Goal: Task Accomplishment & Management: Manage account settings

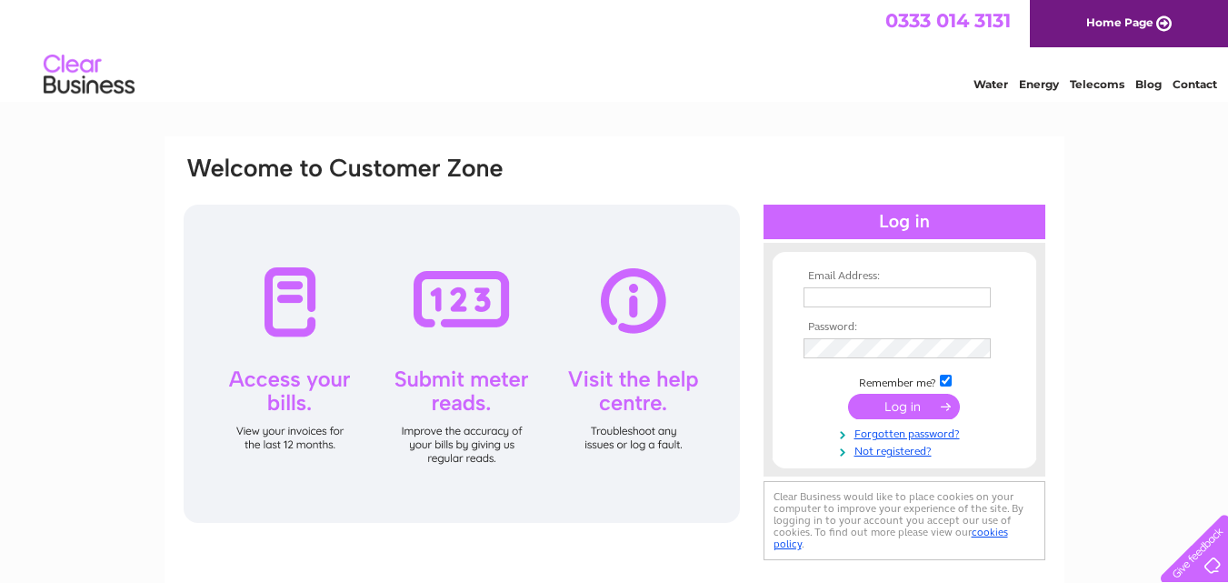
type input "[PERSON_NAME][EMAIL_ADDRESS][DOMAIN_NAME]"
click at [923, 401] on input "submit" at bounding box center [904, 406] width 112 height 25
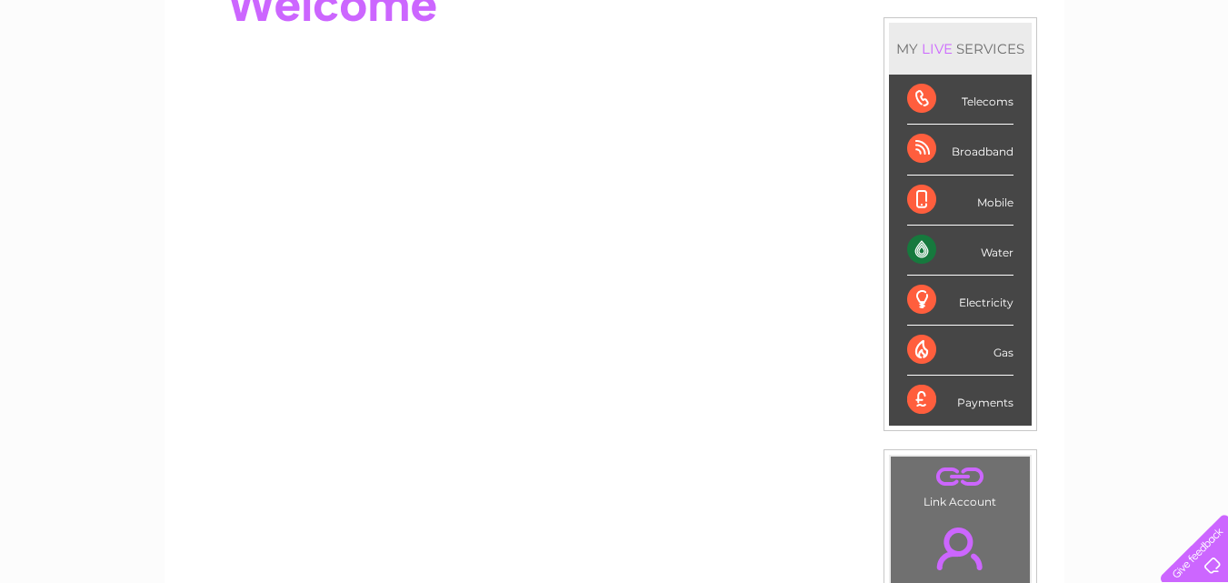
scroll to position [182, 0]
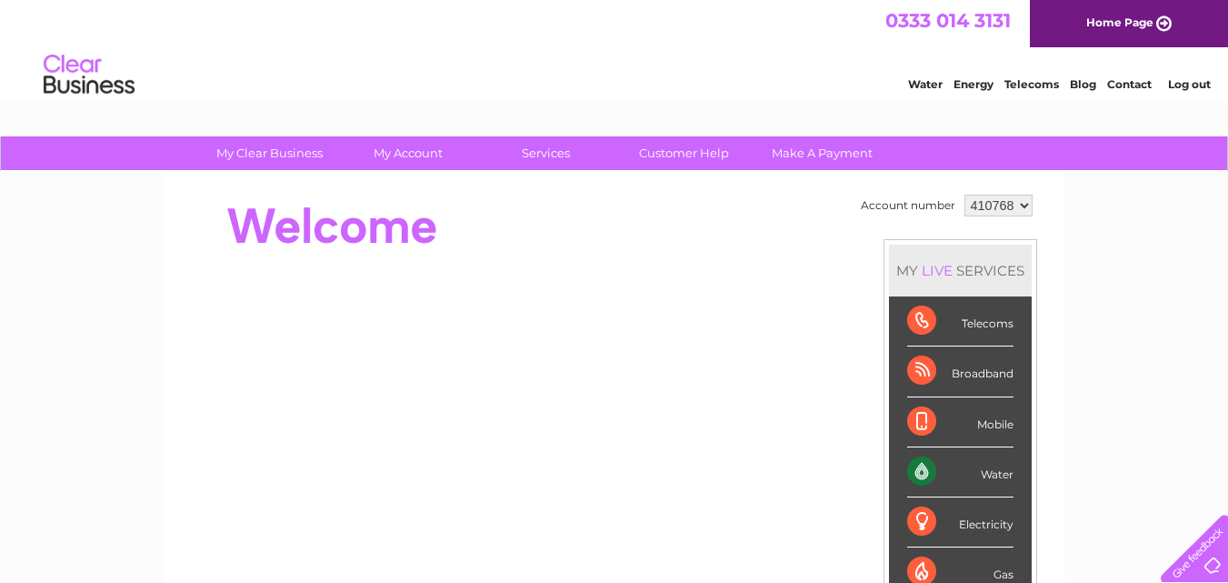
scroll to position [273, 0]
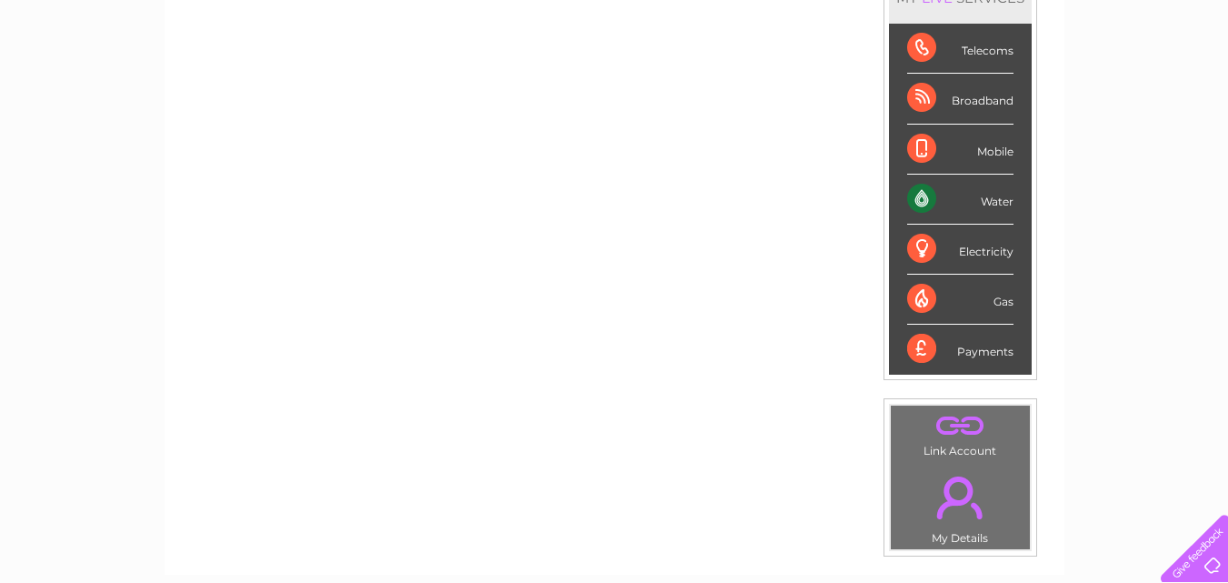
click at [931, 88] on div "Broadband" at bounding box center [960, 99] width 106 height 50
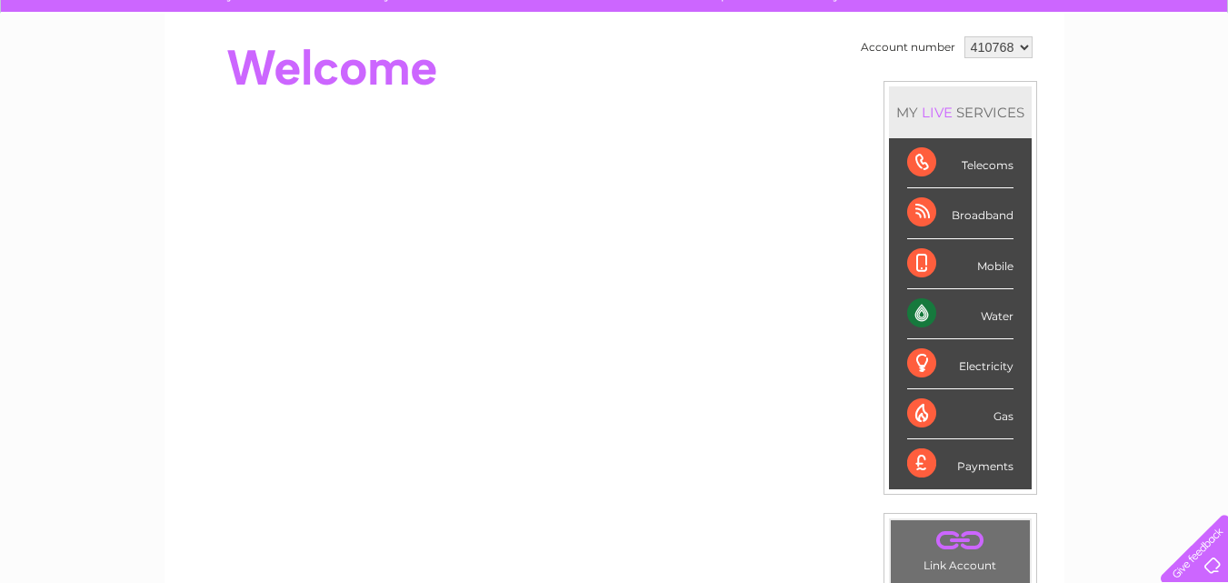
scroll to position [0, 0]
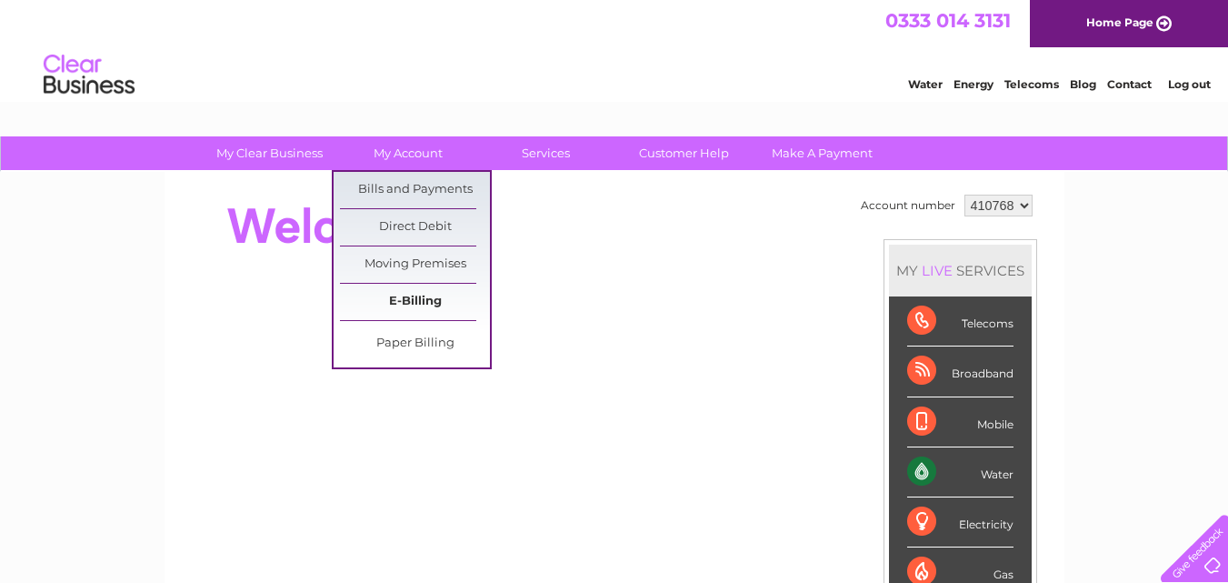
click at [397, 295] on link "E-Billing" at bounding box center [415, 302] width 150 height 36
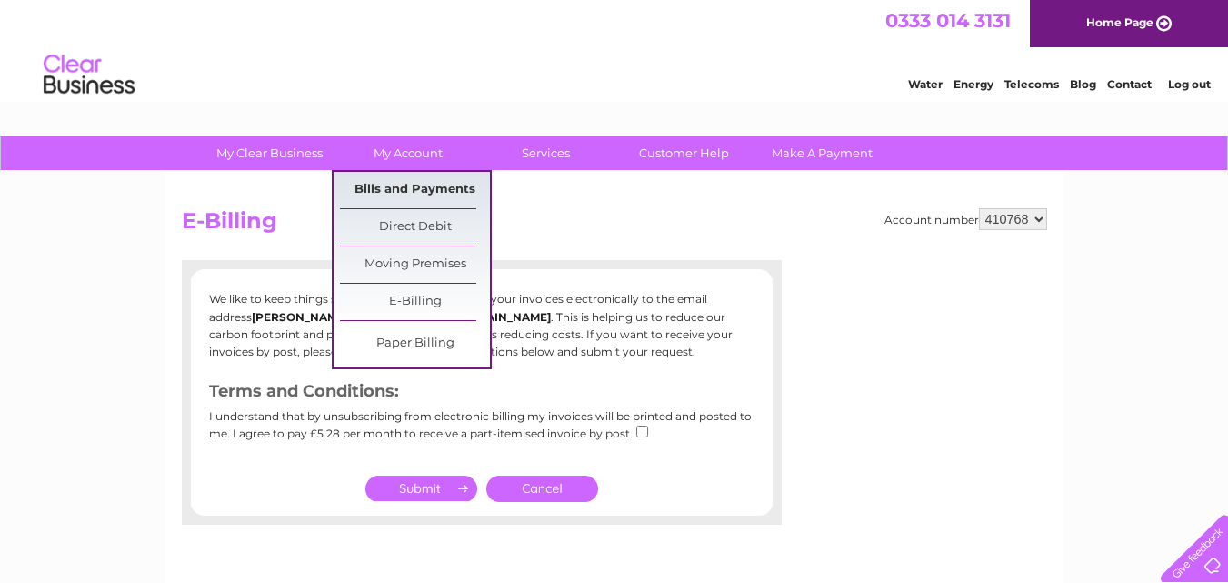
click at [408, 196] on link "Bills and Payments" at bounding box center [415, 190] width 150 height 36
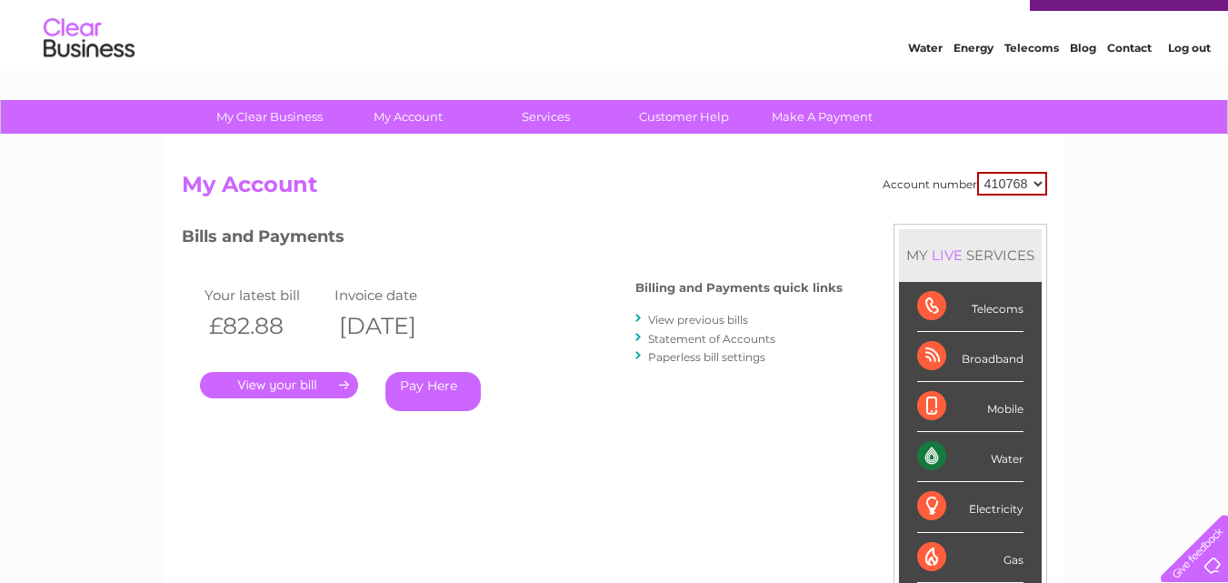
scroll to position [91, 0]
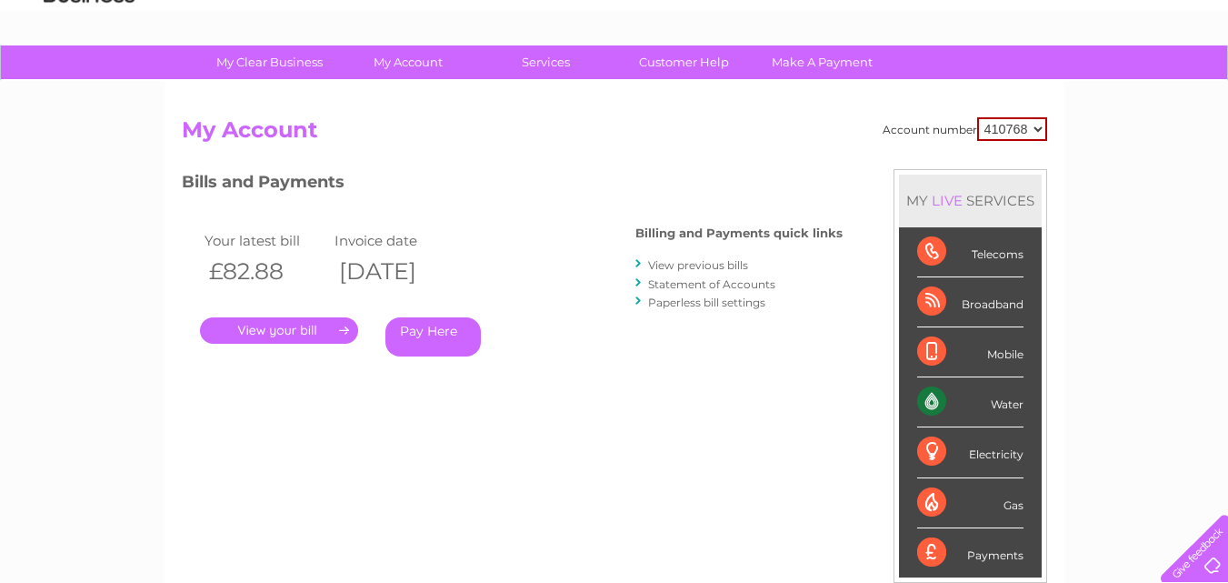
click at [254, 337] on link "." at bounding box center [279, 330] width 158 height 26
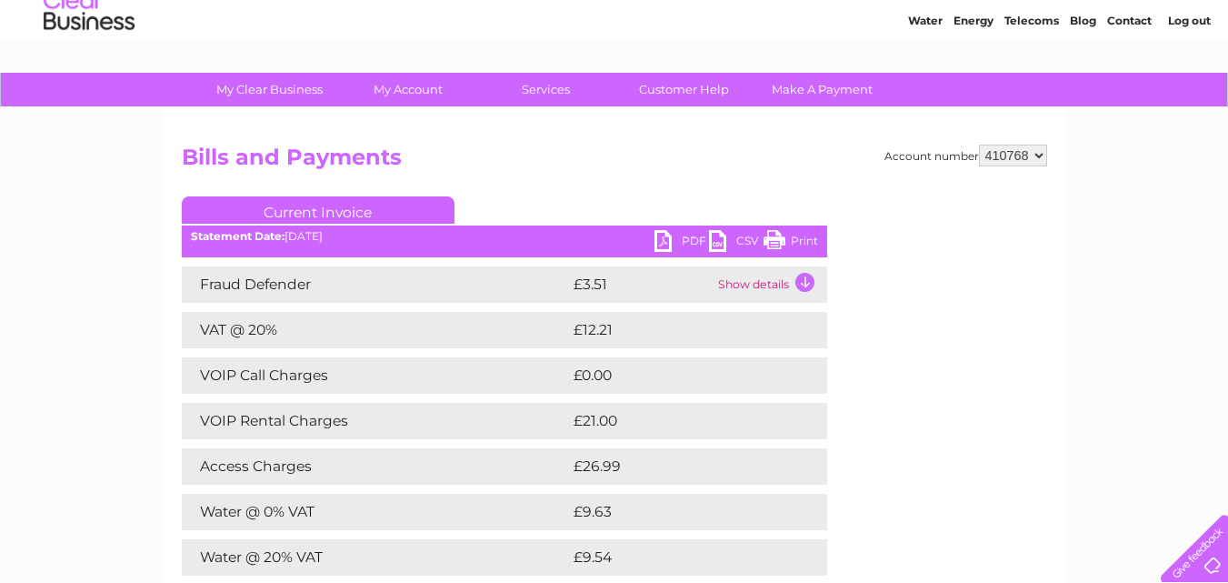
scroll to position [182, 0]
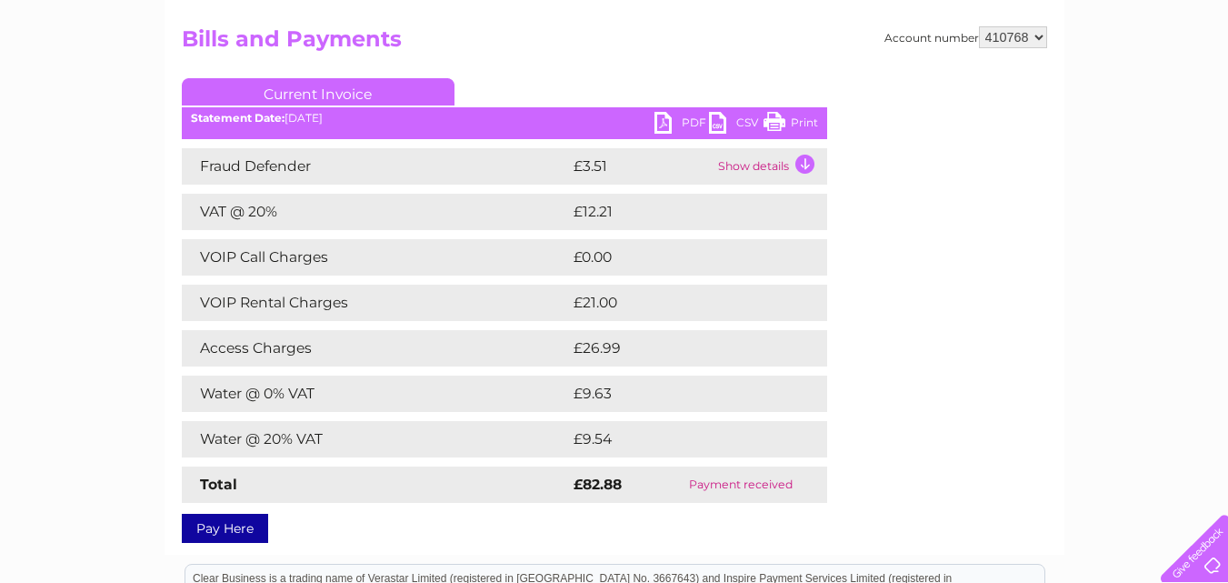
click at [725, 166] on td "Show details" at bounding box center [770, 166] width 114 height 36
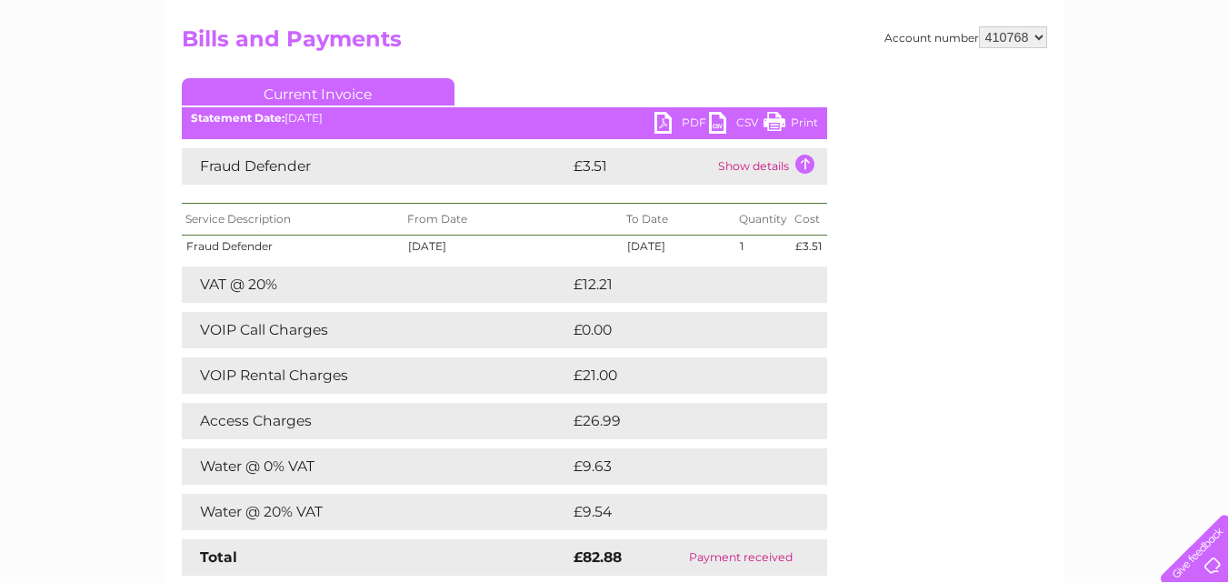
click at [725, 164] on td "Show details" at bounding box center [770, 166] width 114 height 36
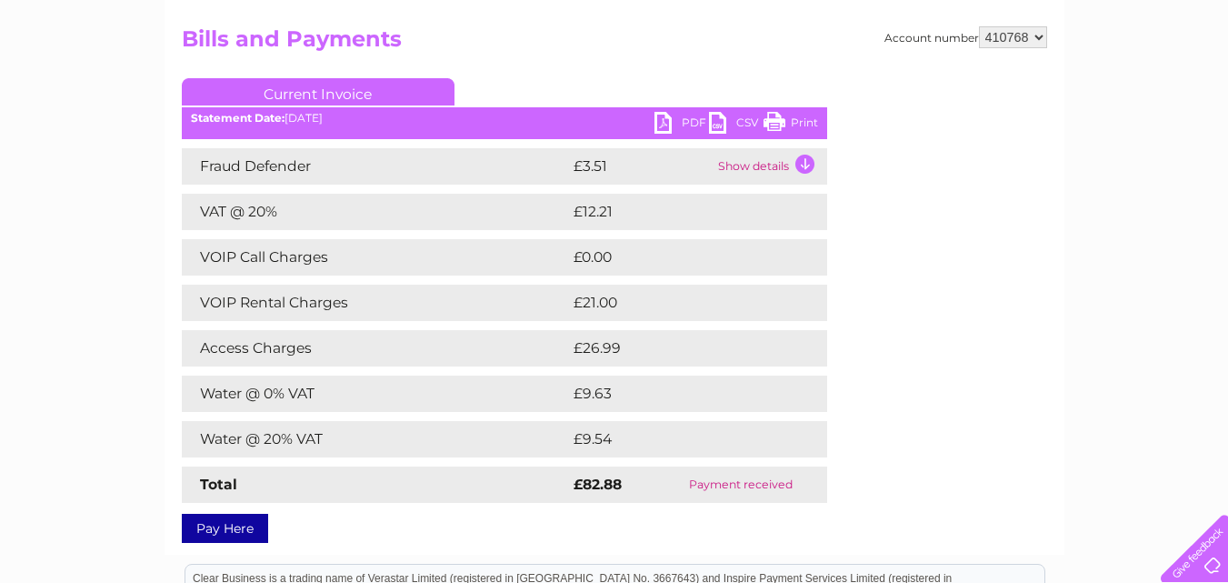
click at [807, 164] on td "Show details" at bounding box center [770, 166] width 114 height 36
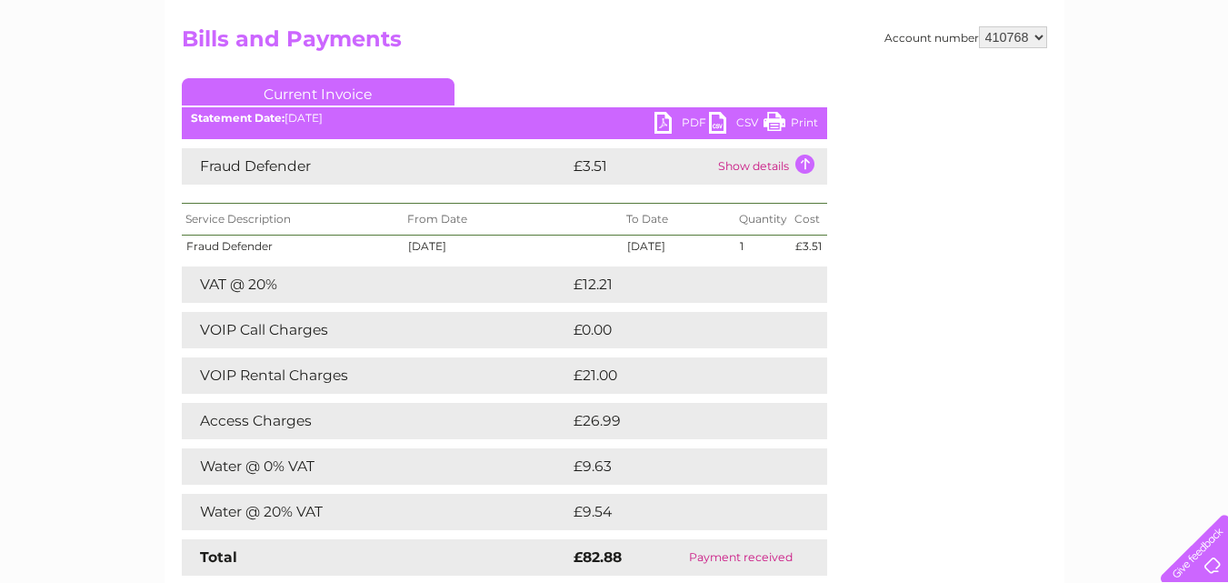
click at [816, 158] on td "Show details" at bounding box center [770, 166] width 114 height 36
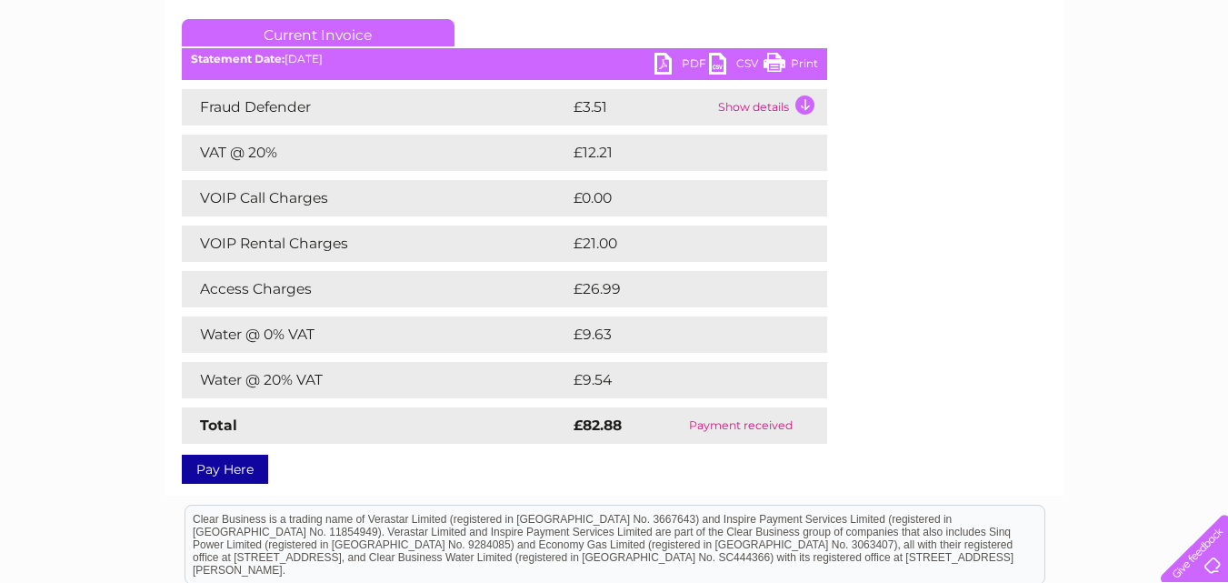
scroll to position [273, 0]
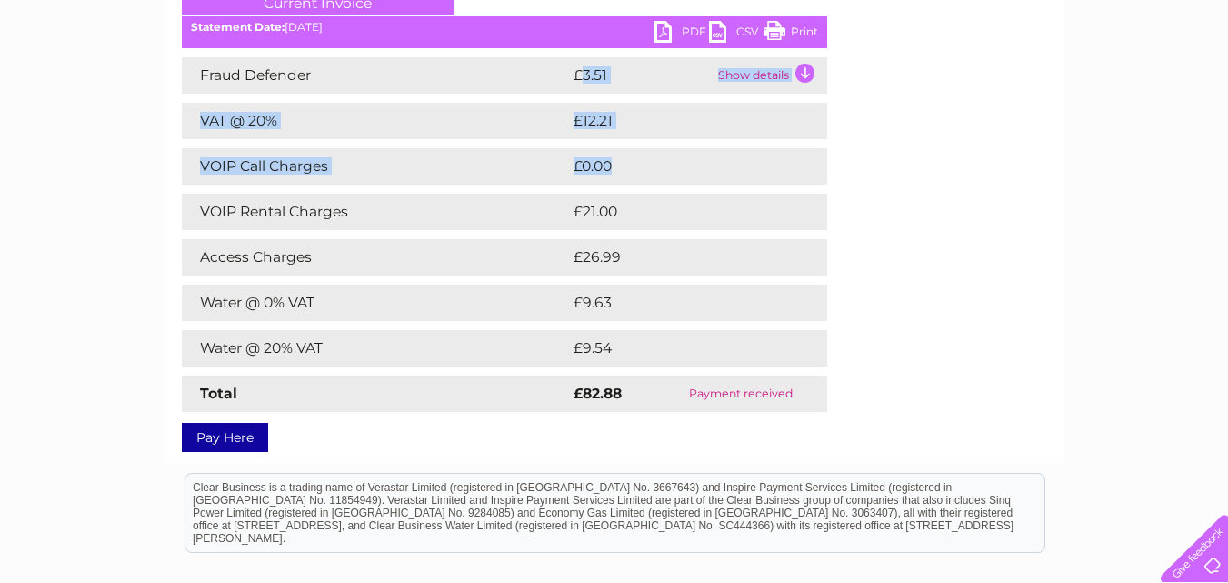
drag, startPoint x: 584, startPoint y: 75, endPoint x: 637, endPoint y: 173, distance: 111.1
click at [637, 173] on div "Fraud Defender £3.51 Show details Service Description From Date To Date Quantit…" at bounding box center [504, 234] width 645 height 354
click at [643, 171] on td "£0.00" at bounding box center [677, 166] width 216 height 36
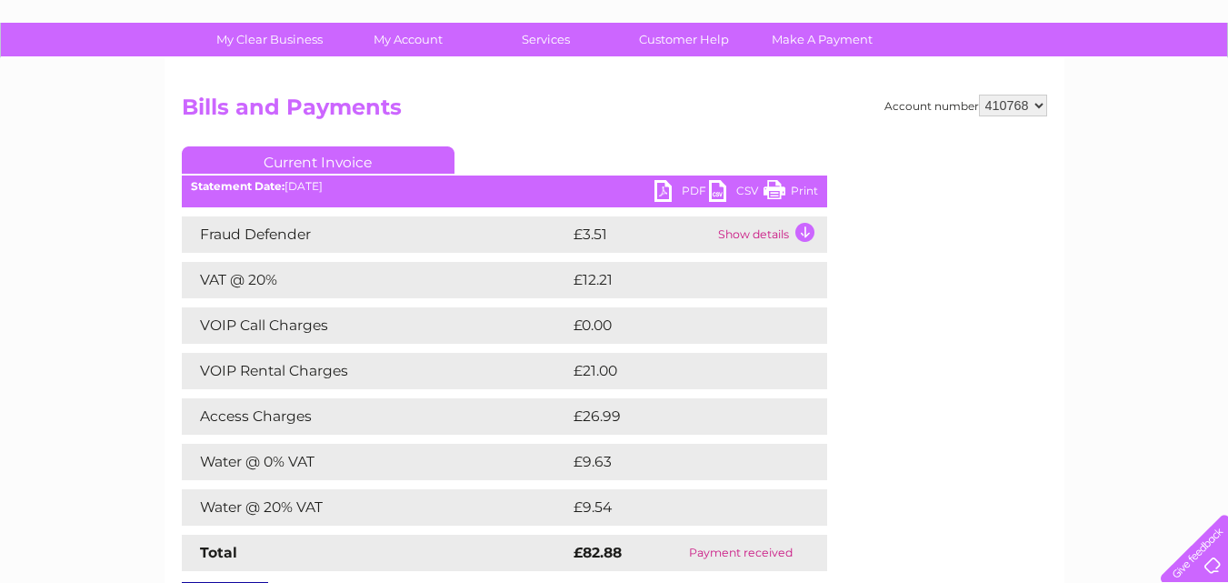
scroll to position [204, 0]
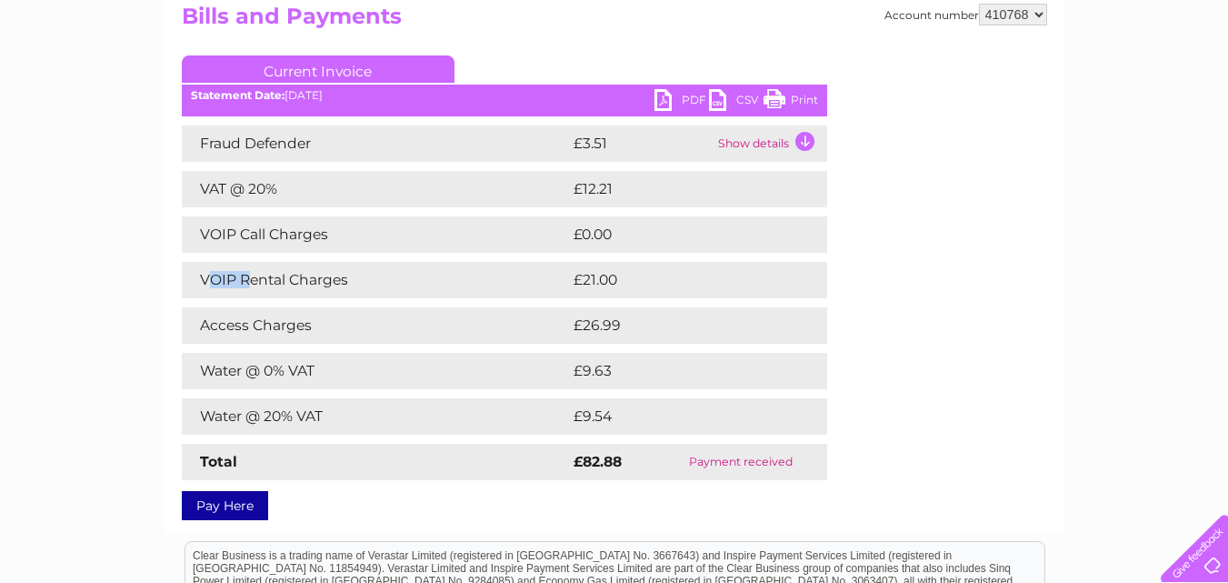
drag, startPoint x: 210, startPoint y: 281, endPoint x: 246, endPoint y: 282, distance: 36.4
click at [246, 282] on td "VOIP Rental Charges" at bounding box center [375, 280] width 387 height 36
drag, startPoint x: 213, startPoint y: 277, endPoint x: 195, endPoint y: 281, distance: 17.6
click at [211, 278] on td "VOIP Rental Charges" at bounding box center [375, 280] width 387 height 36
drag, startPoint x: 200, startPoint y: 279, endPoint x: 232, endPoint y: 284, distance: 32.3
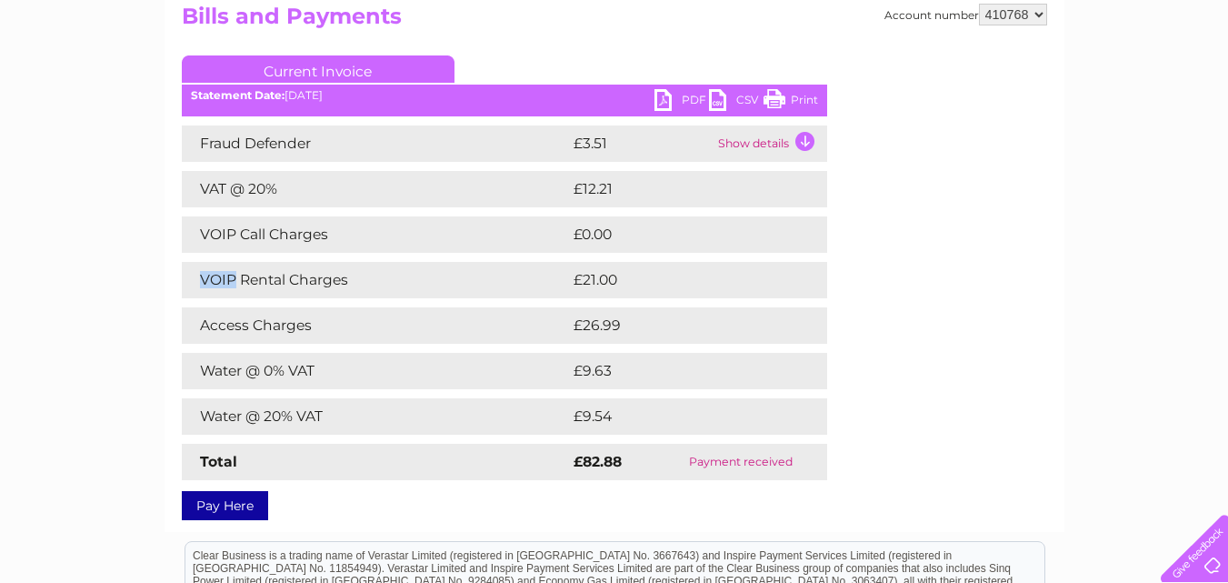
click at [232, 284] on td "VOIP Rental Charges" at bounding box center [375, 280] width 387 height 36
copy td "VOIP"
click at [68, 249] on div "My Clear Business Login Details My Details My Preferences Link Account My Accou…" at bounding box center [614, 387] width 1228 height 911
